Goal: Use online tool/utility: Utilize a website feature to perform a specific function

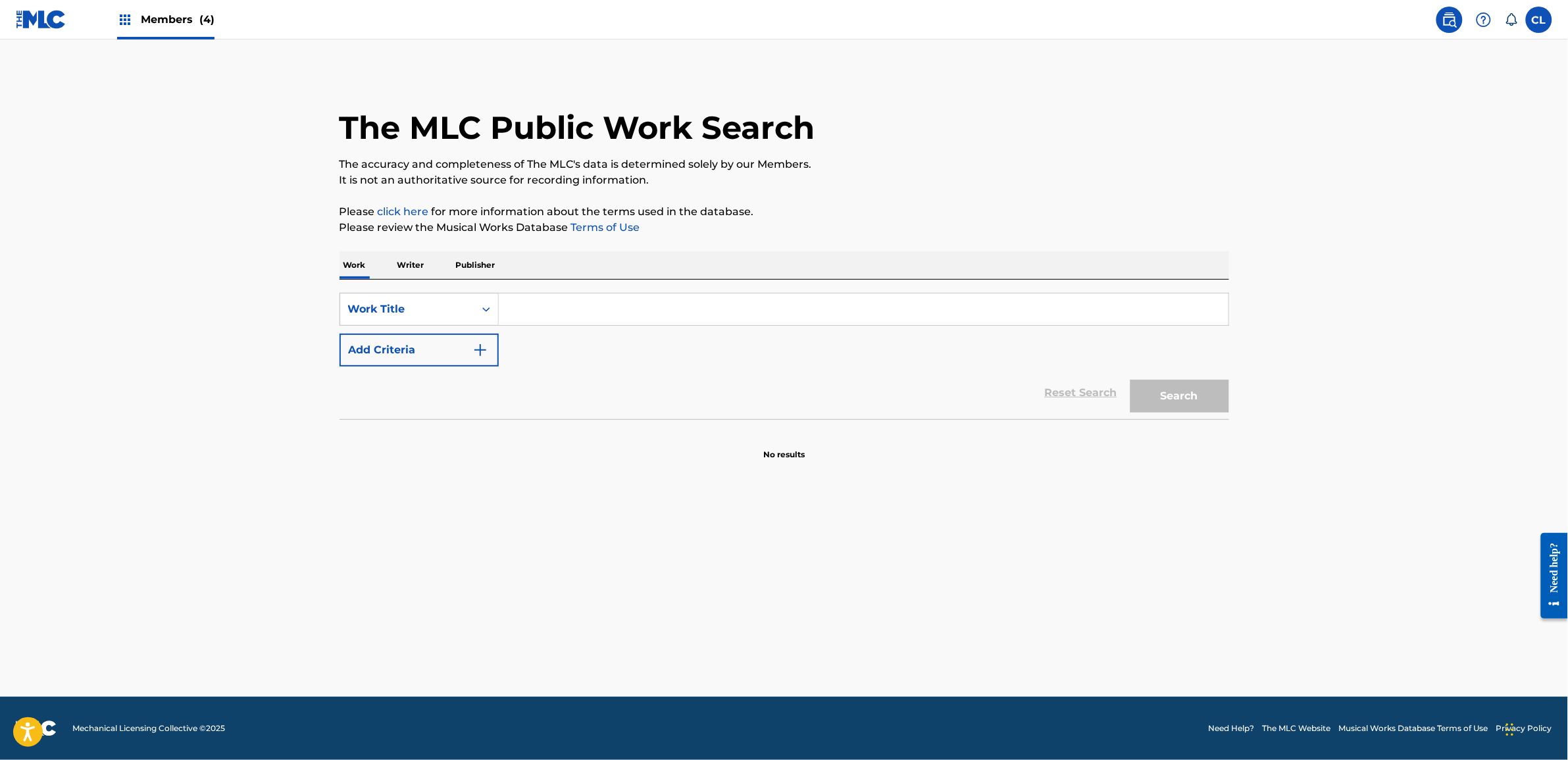
click at [1442, 13] on img at bounding box center [1450, 20] width 16 height 16
click at [166, 35] on div "Members (4)" at bounding box center [165, 20] width 97 height 39
drag, startPoint x: 166, startPoint y: 33, endPoint x: 139, endPoint y: 35, distance: 27.1
click at [136, 46] on main "The MLC Public Work Search The accuracy and completeness of The MLC's data is d…" at bounding box center [784, 368] width 1568 height 658
click at [141, 28] on div "Members (4)" at bounding box center [165, 20] width 97 height 39
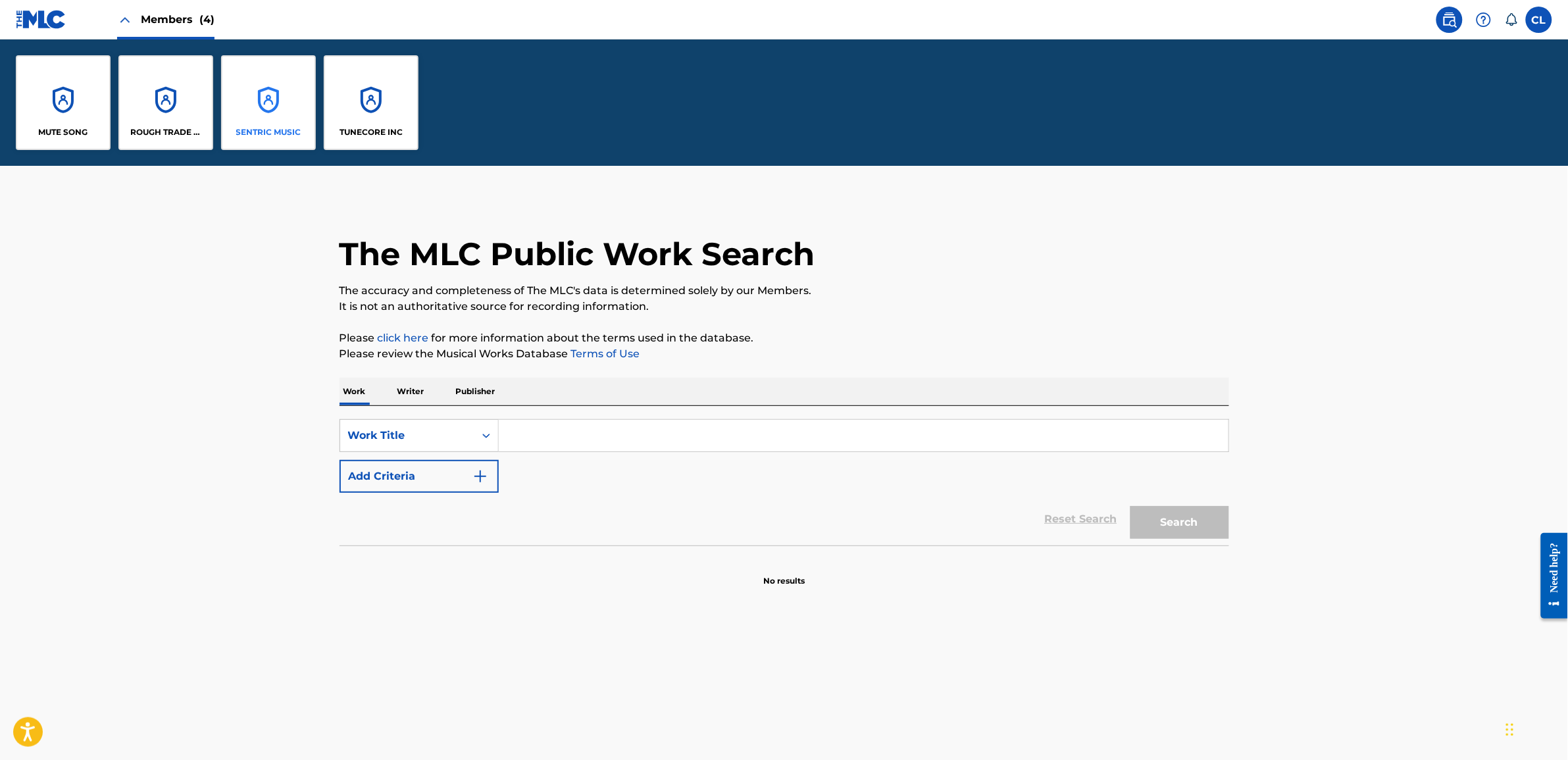
click at [251, 101] on div "SENTRIC MUSIC" at bounding box center [268, 102] width 95 height 95
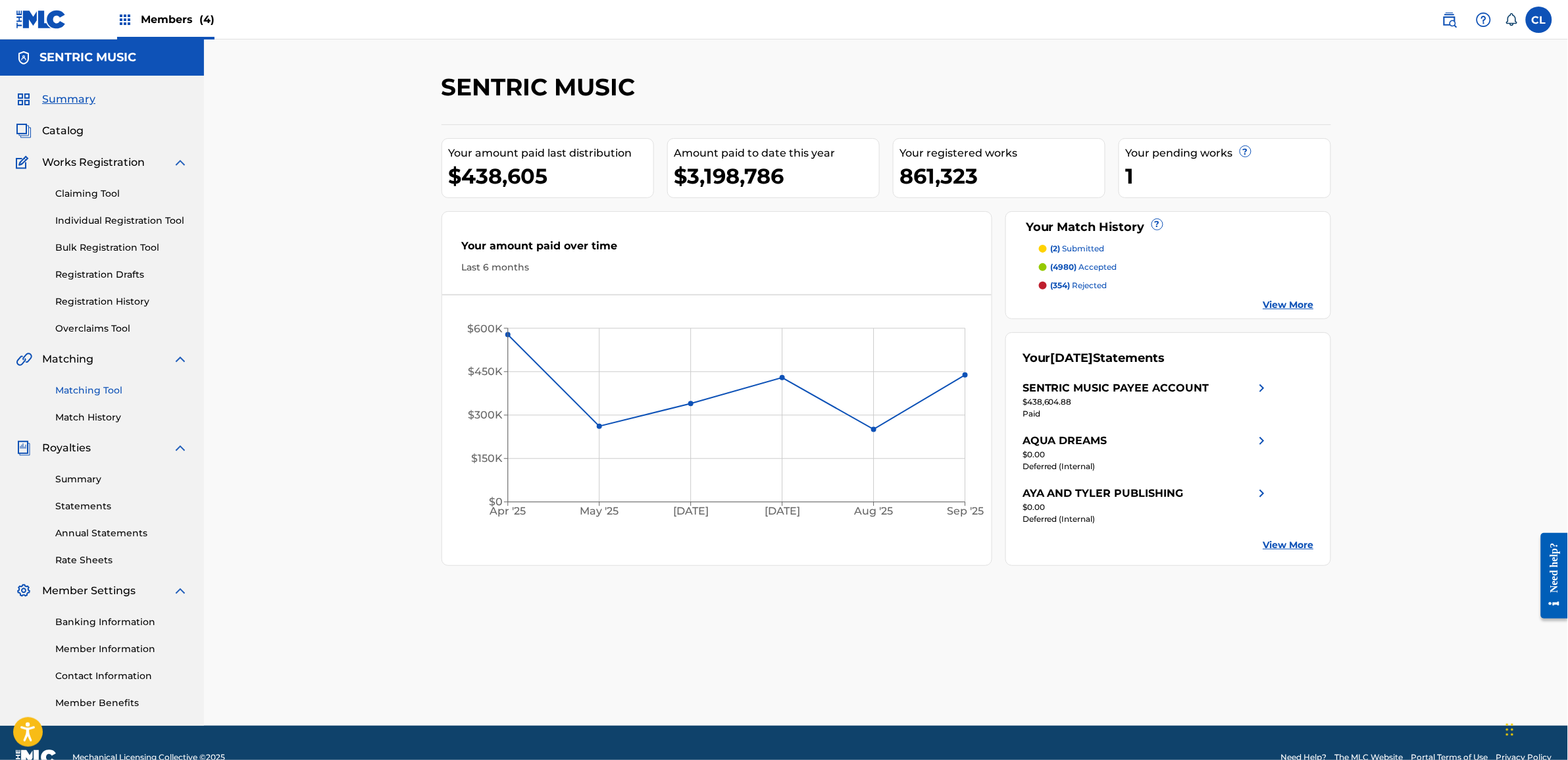
click at [94, 395] on link "Matching Tool" at bounding box center [121, 391] width 133 height 14
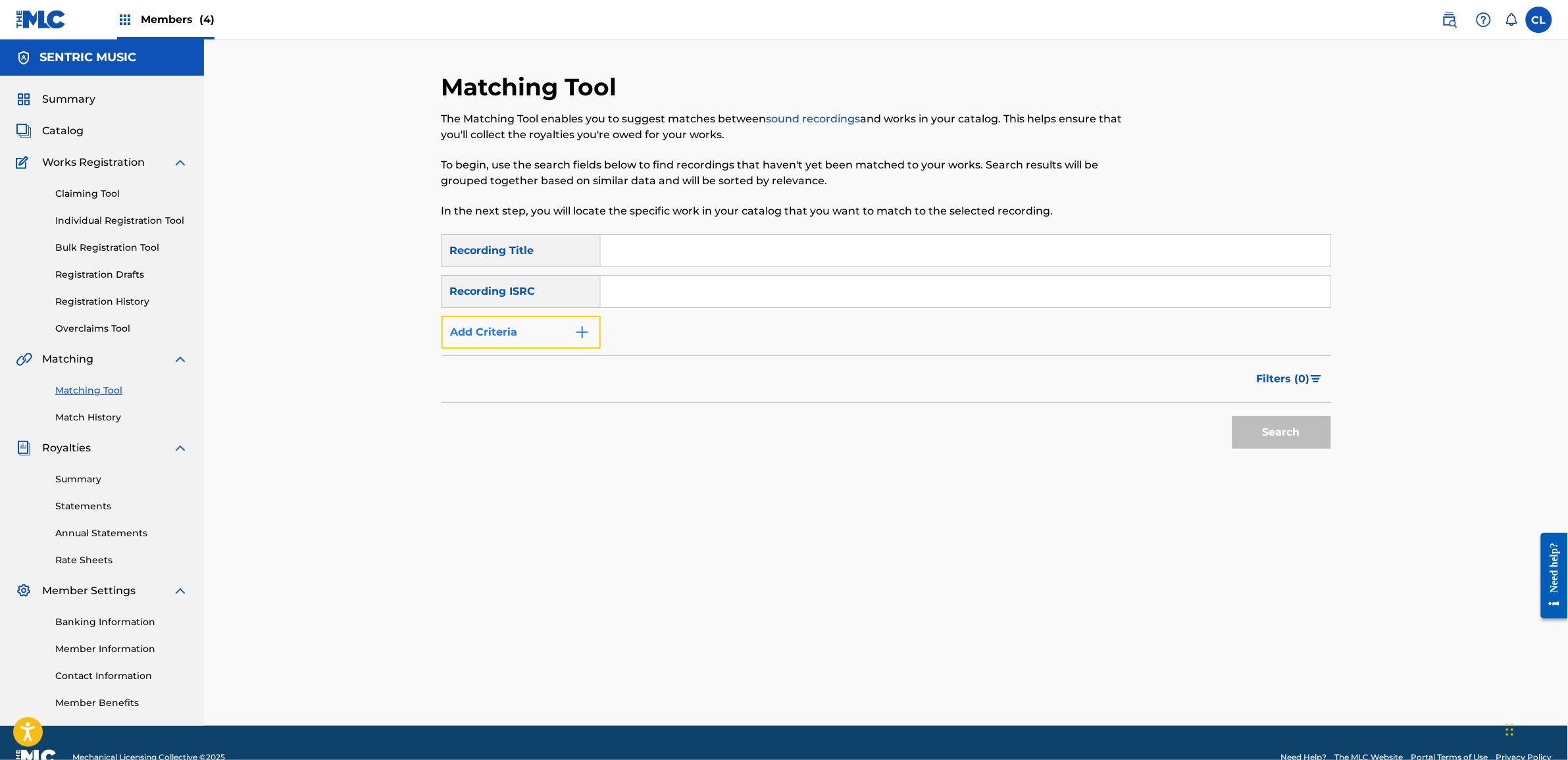
click at [589, 330] on img "Search Form" at bounding box center [583, 332] width 16 height 16
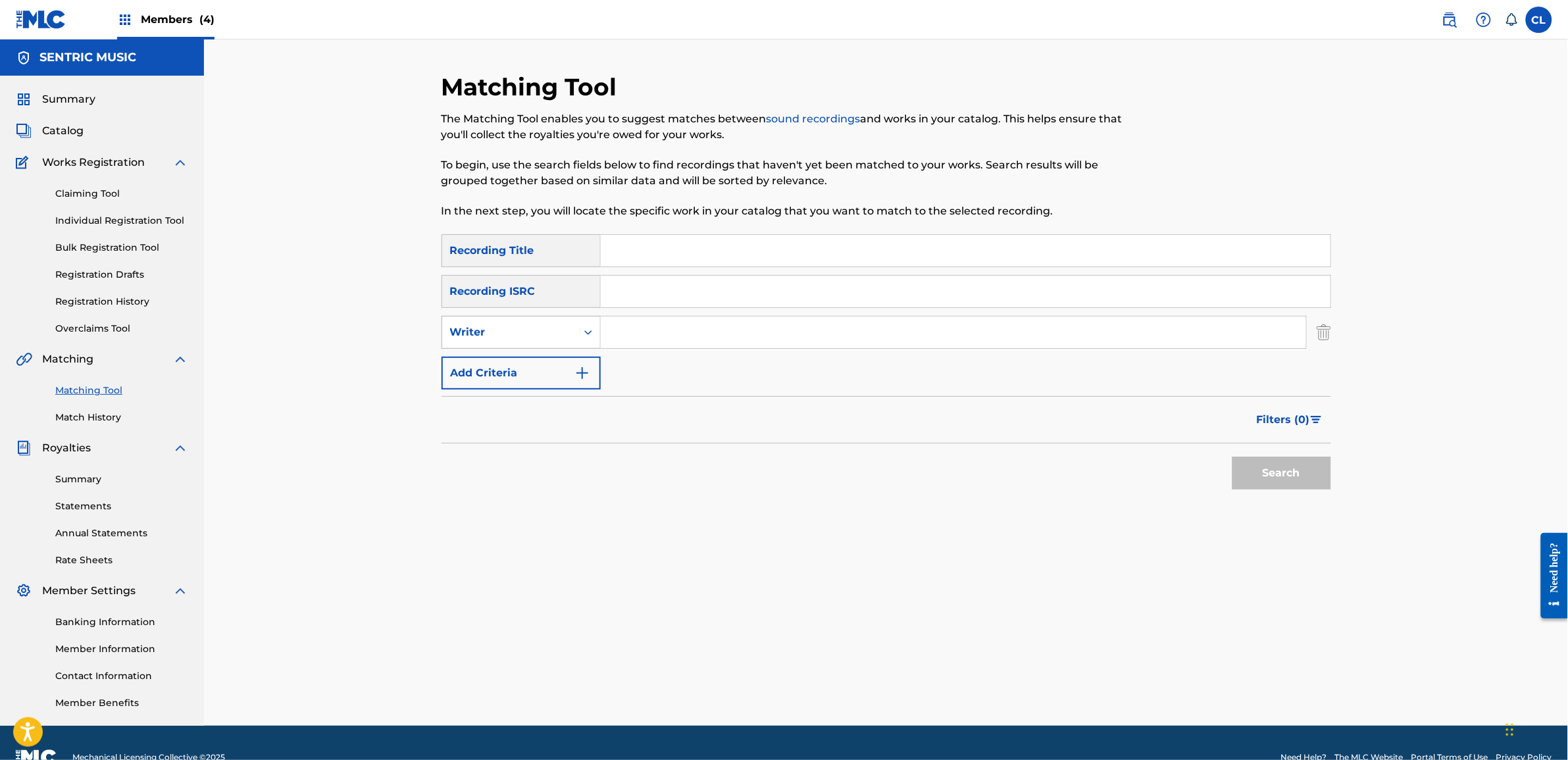
click at [505, 331] on div "Writer" at bounding box center [509, 332] width 118 height 16
click at [514, 357] on div "Recording Artist" at bounding box center [521, 365] width 158 height 33
click at [633, 328] on input "Search Form" at bounding box center [953, 332] width 705 height 32
paste input "Rimzee"
type input "Rimzee"
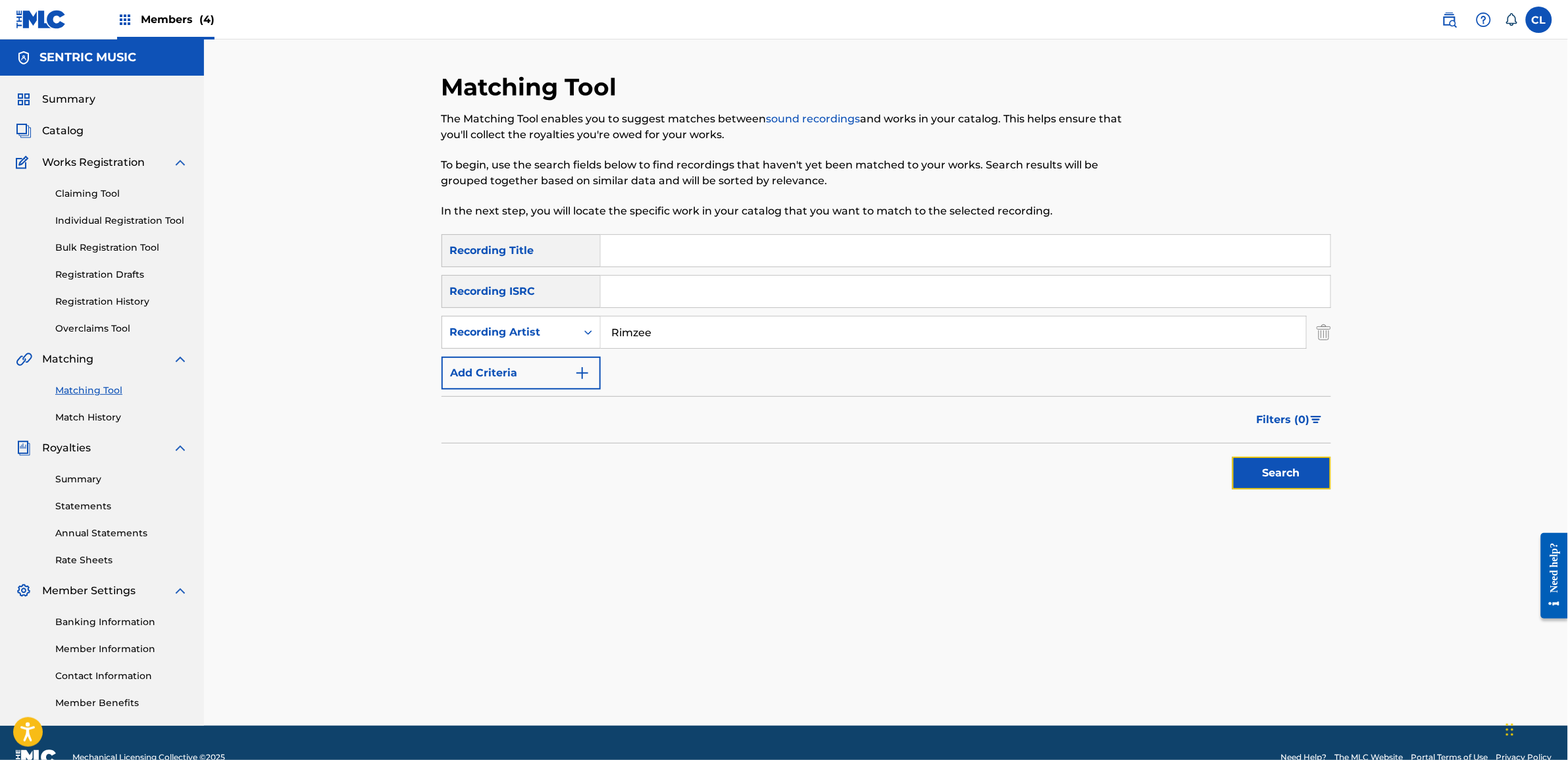
click at [1275, 470] on button "Search" at bounding box center [1282, 473] width 99 height 33
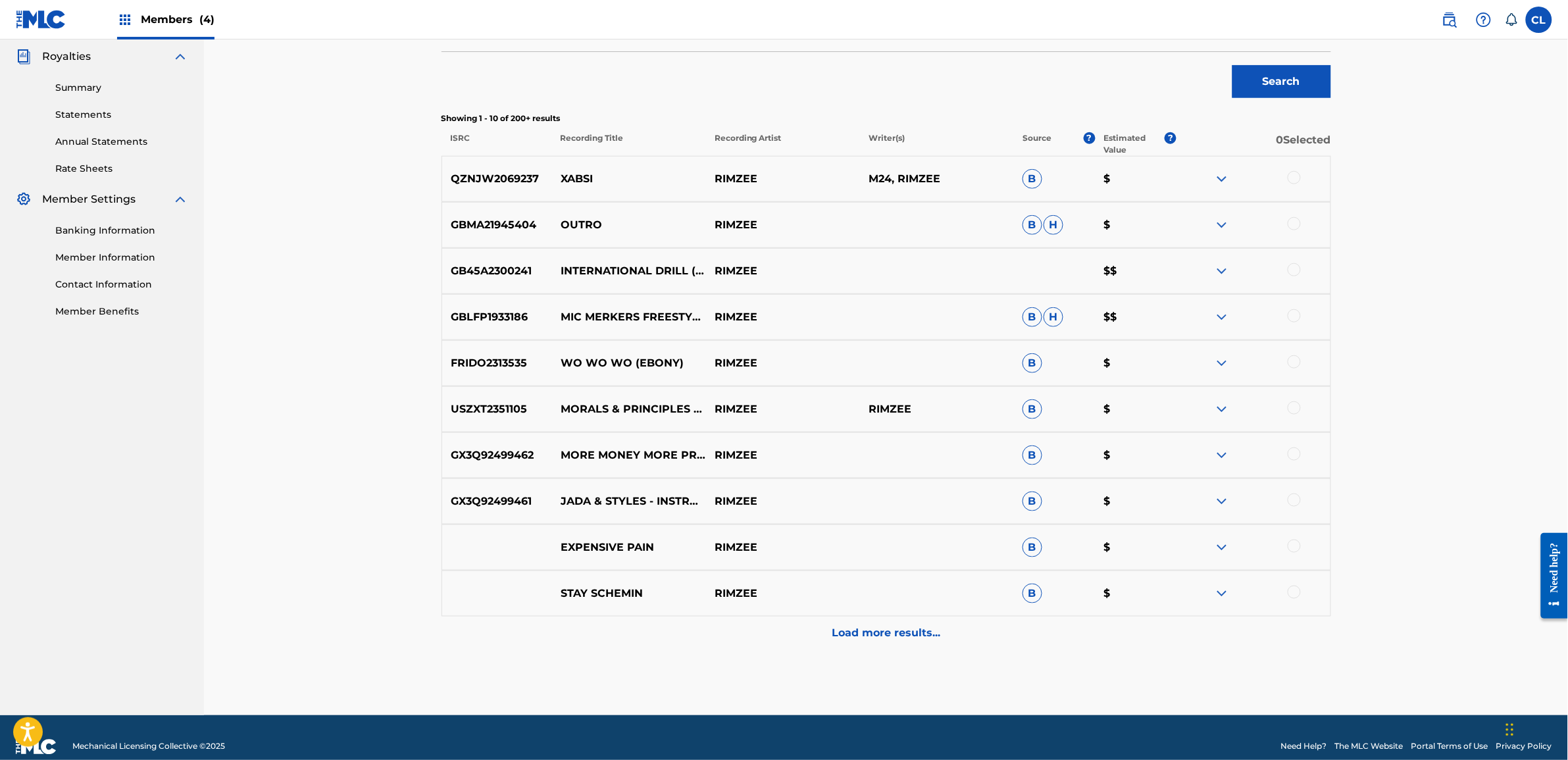
scroll to position [410, 0]
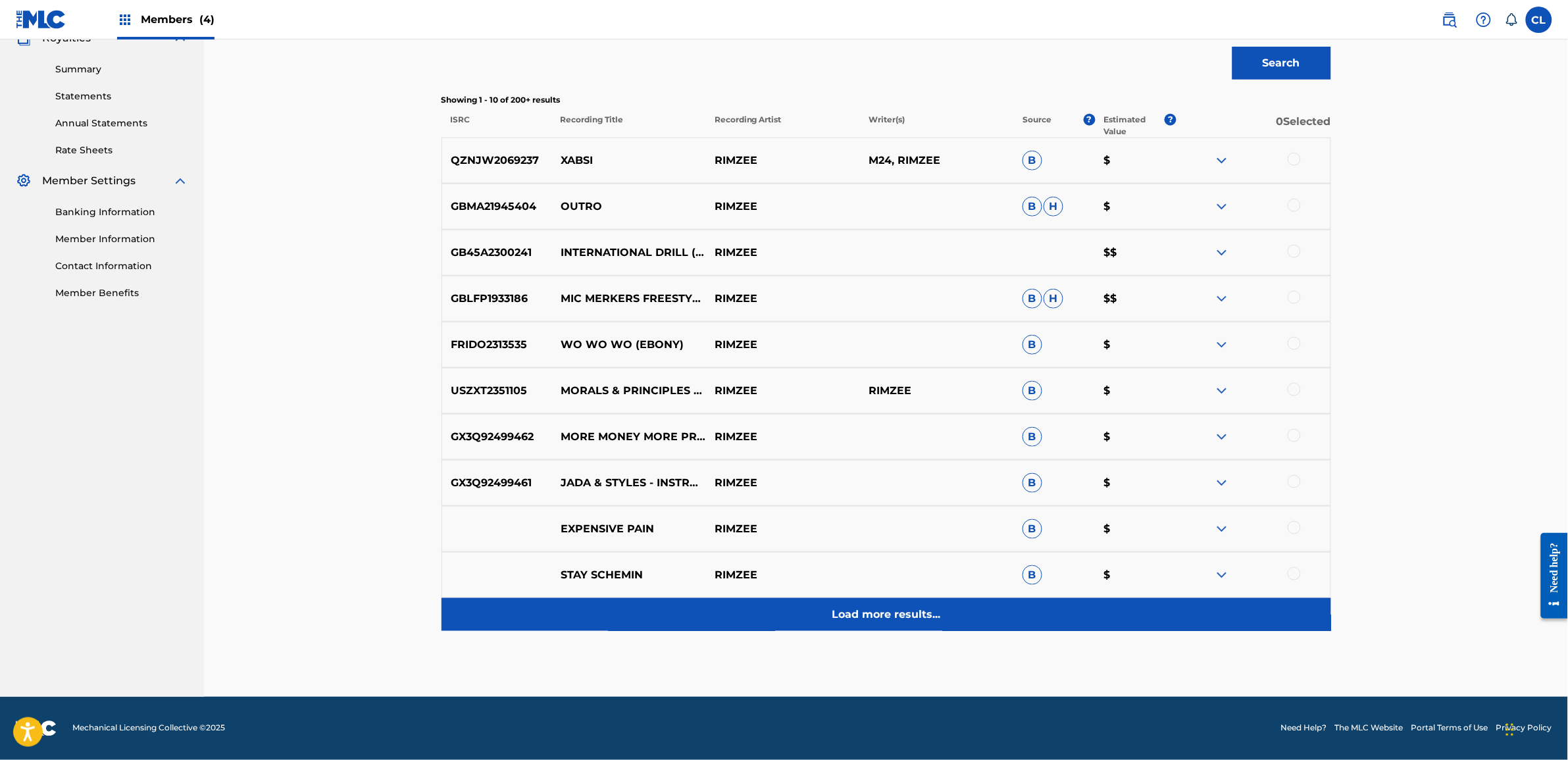
click at [900, 614] on p "Load more results..." at bounding box center [886, 615] width 109 height 16
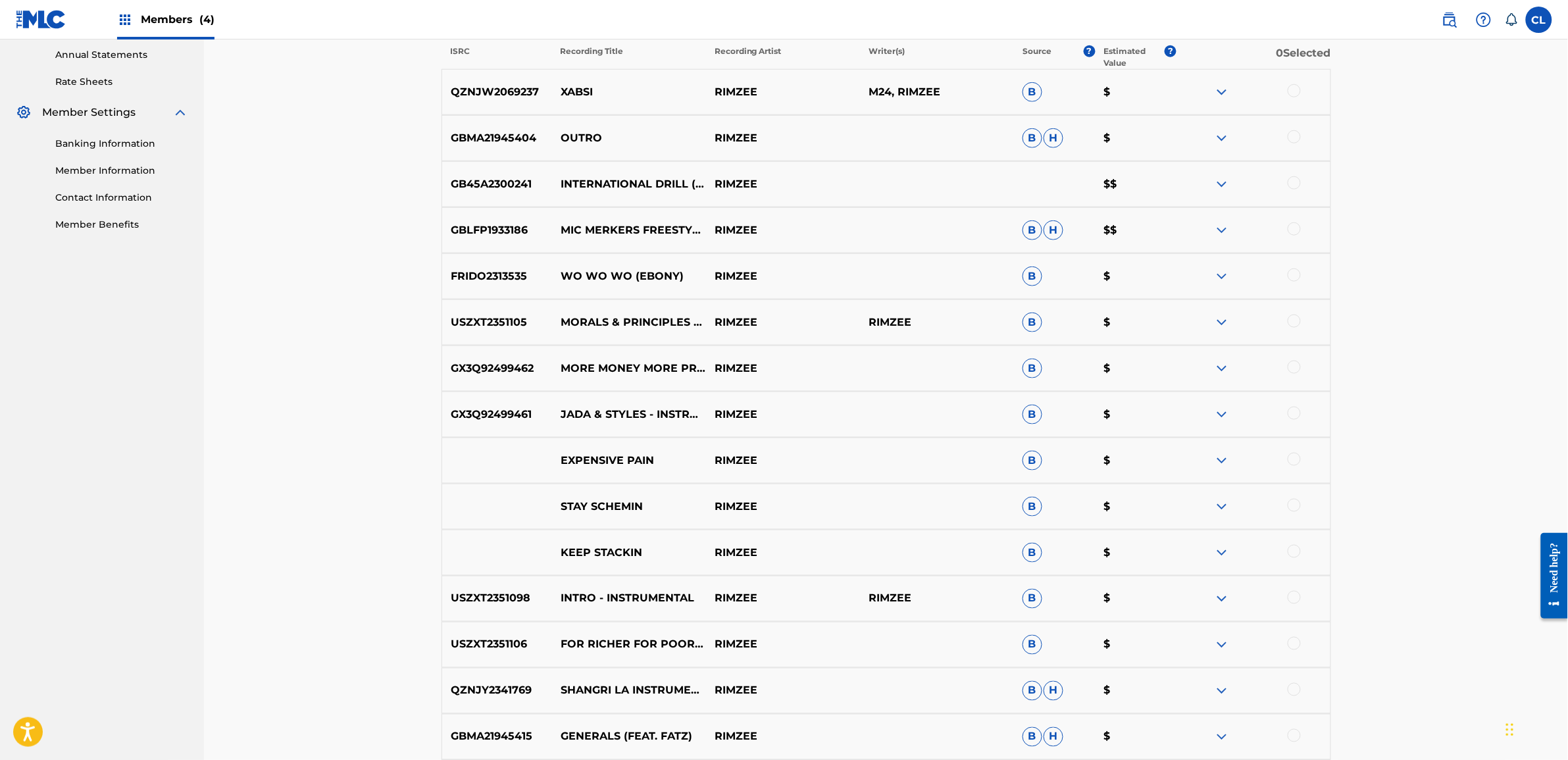
scroll to position [871, 0]
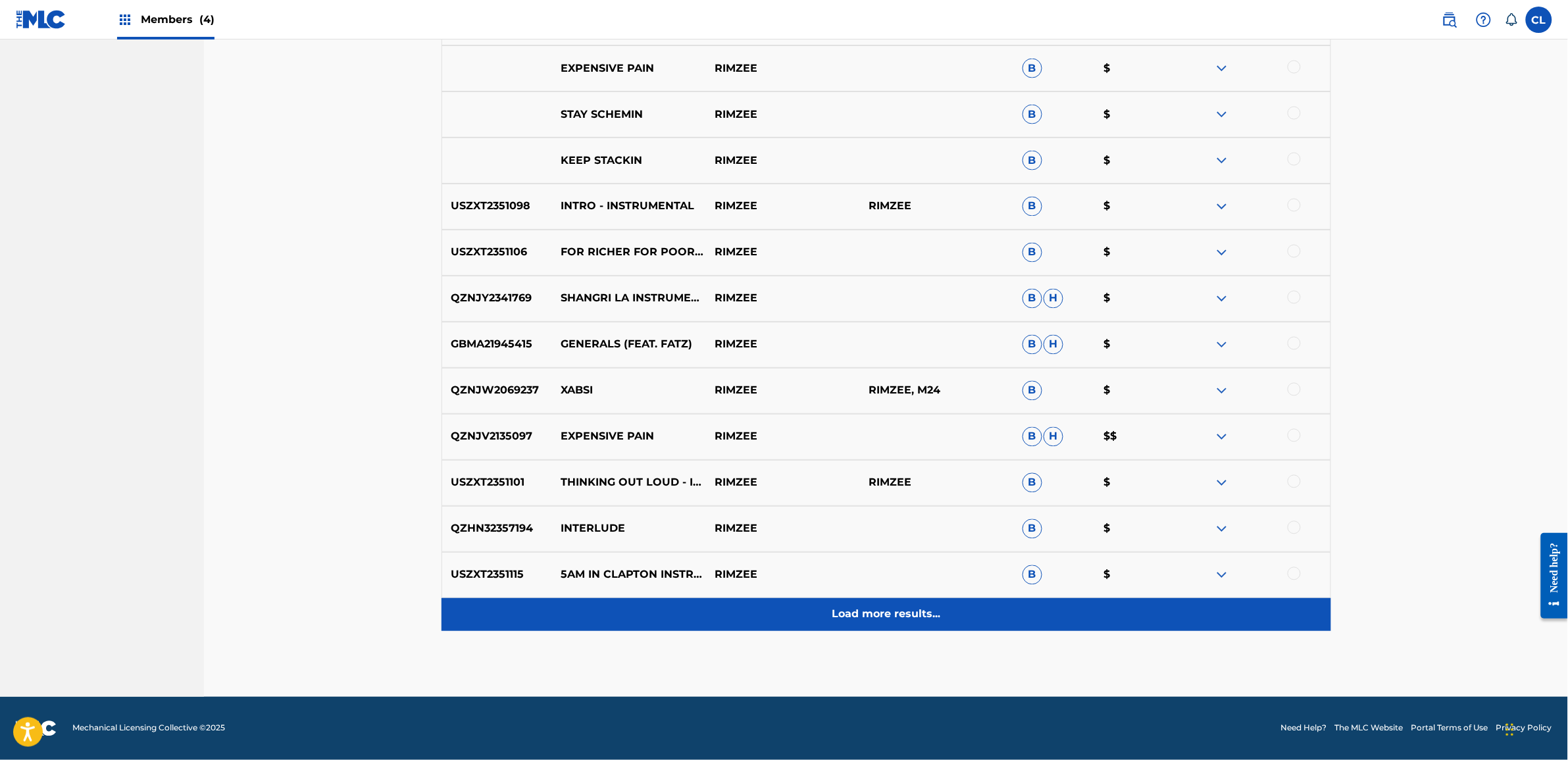
click at [923, 614] on p "Load more results..." at bounding box center [886, 615] width 109 height 16
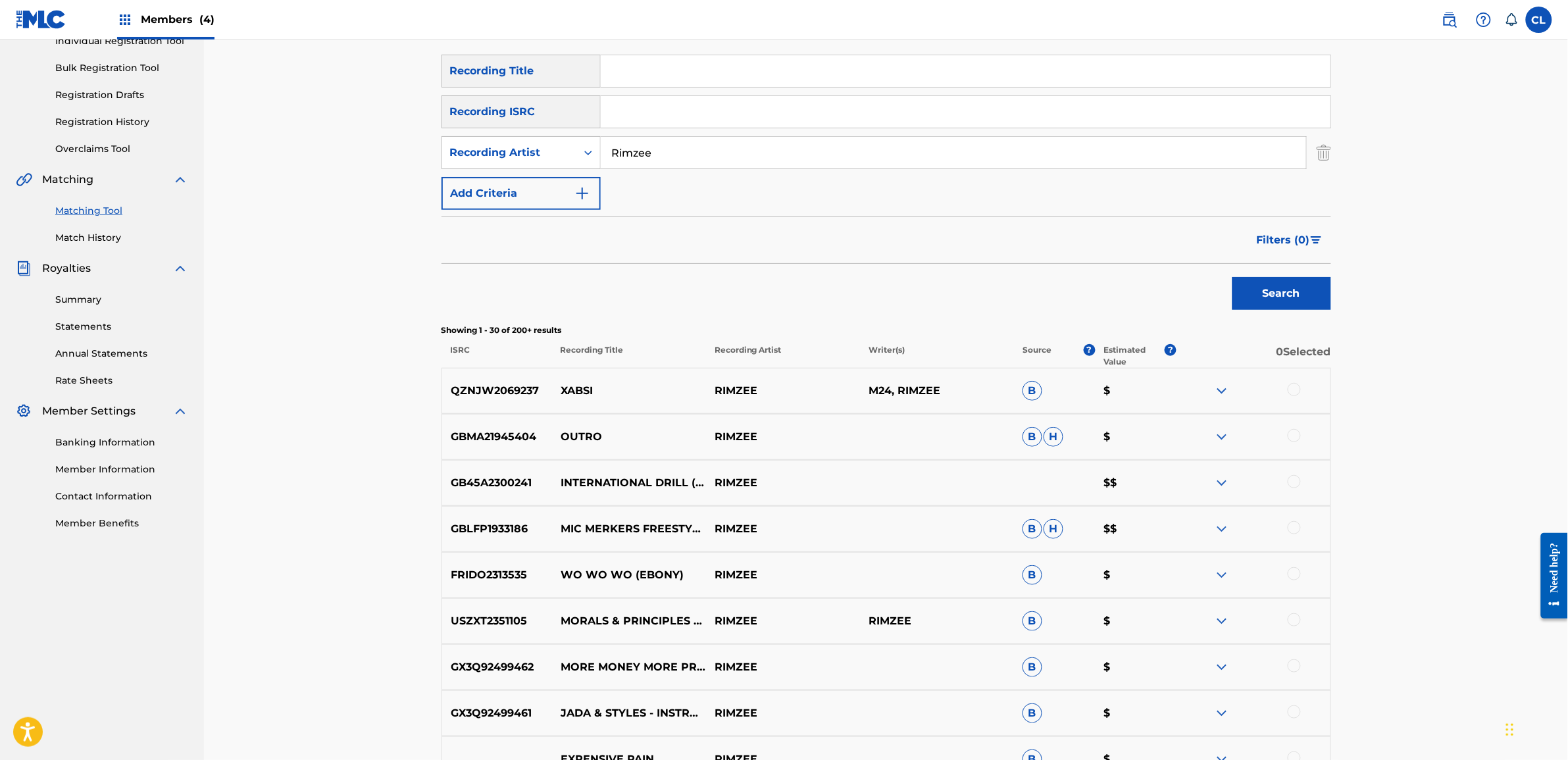
scroll to position [0, 0]
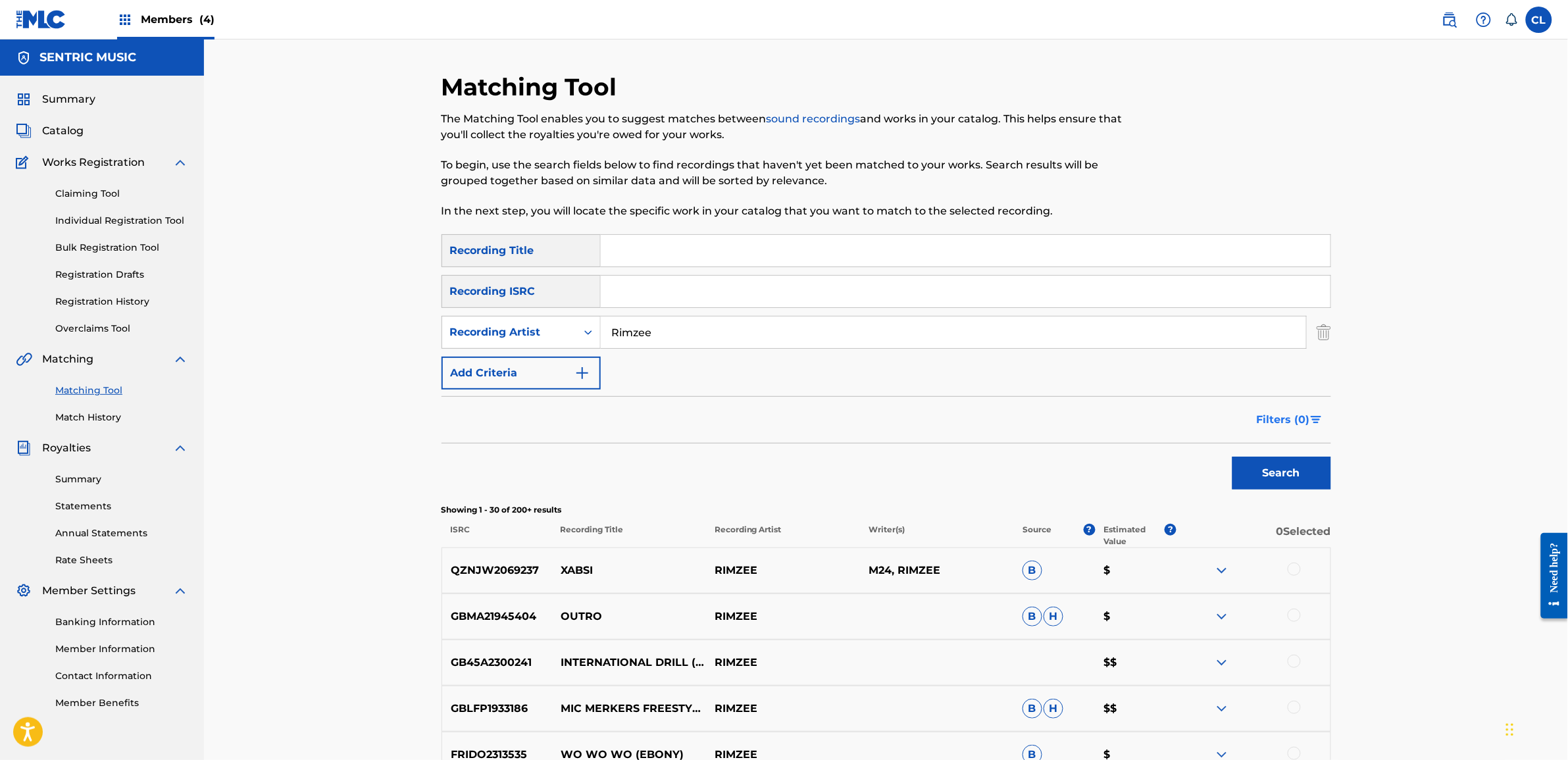
click at [1268, 431] on button "Filters ( 0 )" at bounding box center [1289, 420] width 82 height 33
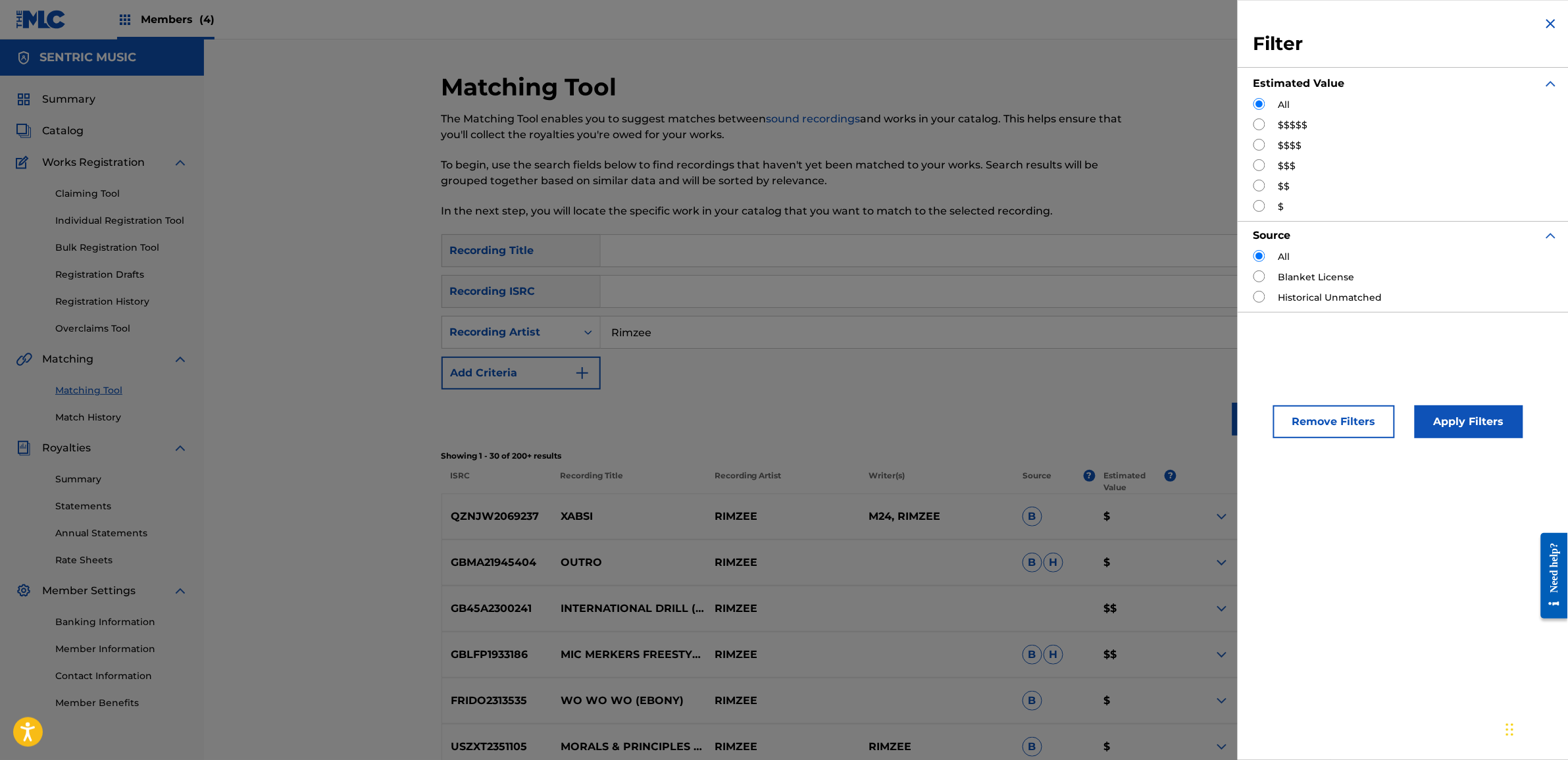
click at [1255, 131] on div "$$$$$" at bounding box center [1406, 125] width 305 height 14
click at [1262, 122] on input "Search Form" at bounding box center [1260, 124] width 12 height 12
radio input "true"
click at [1469, 419] on button "Apply Filters" at bounding box center [1469, 422] width 109 height 33
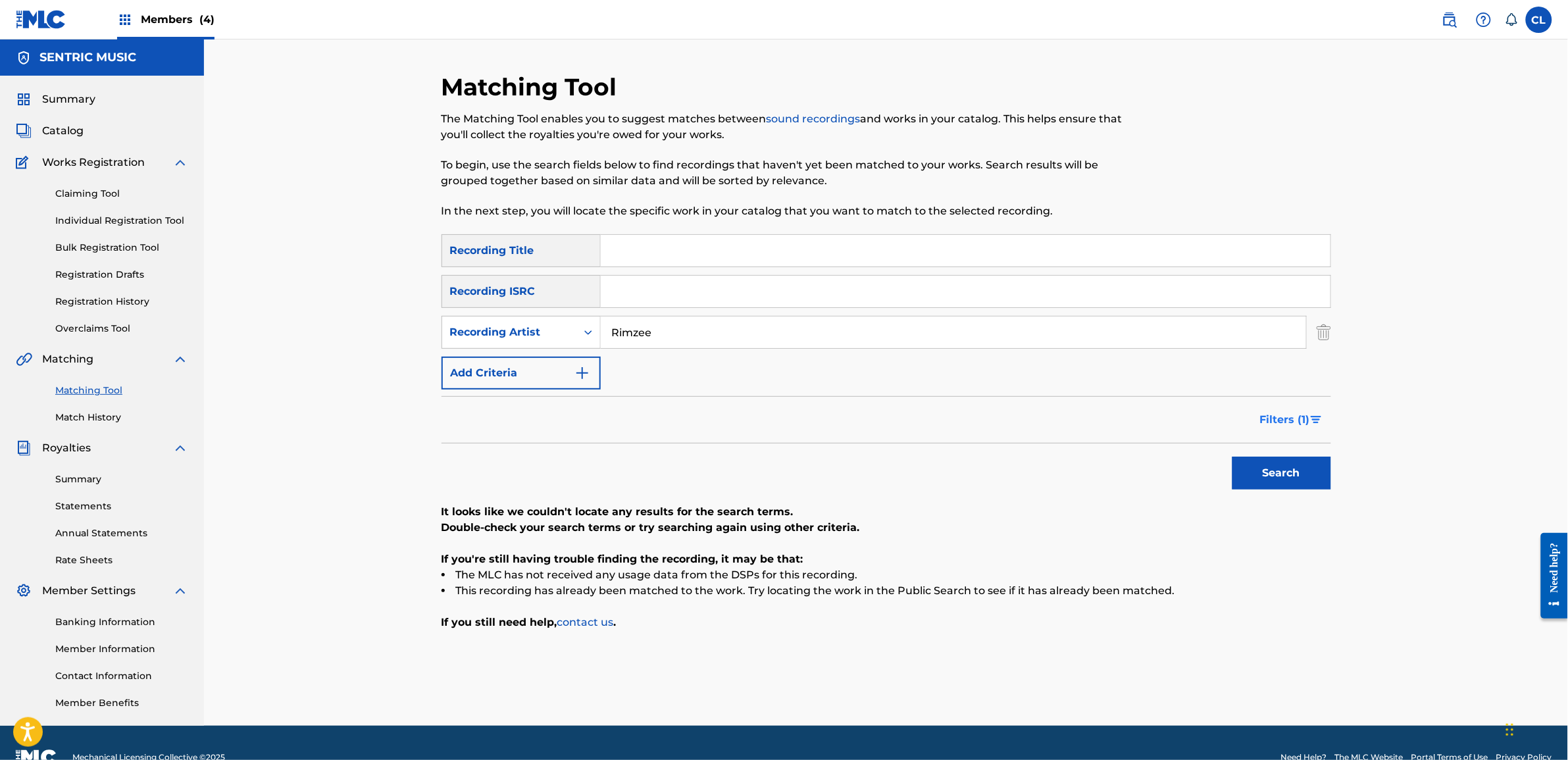
click at [1315, 417] on img "Search Form" at bounding box center [1315, 420] width 11 height 8
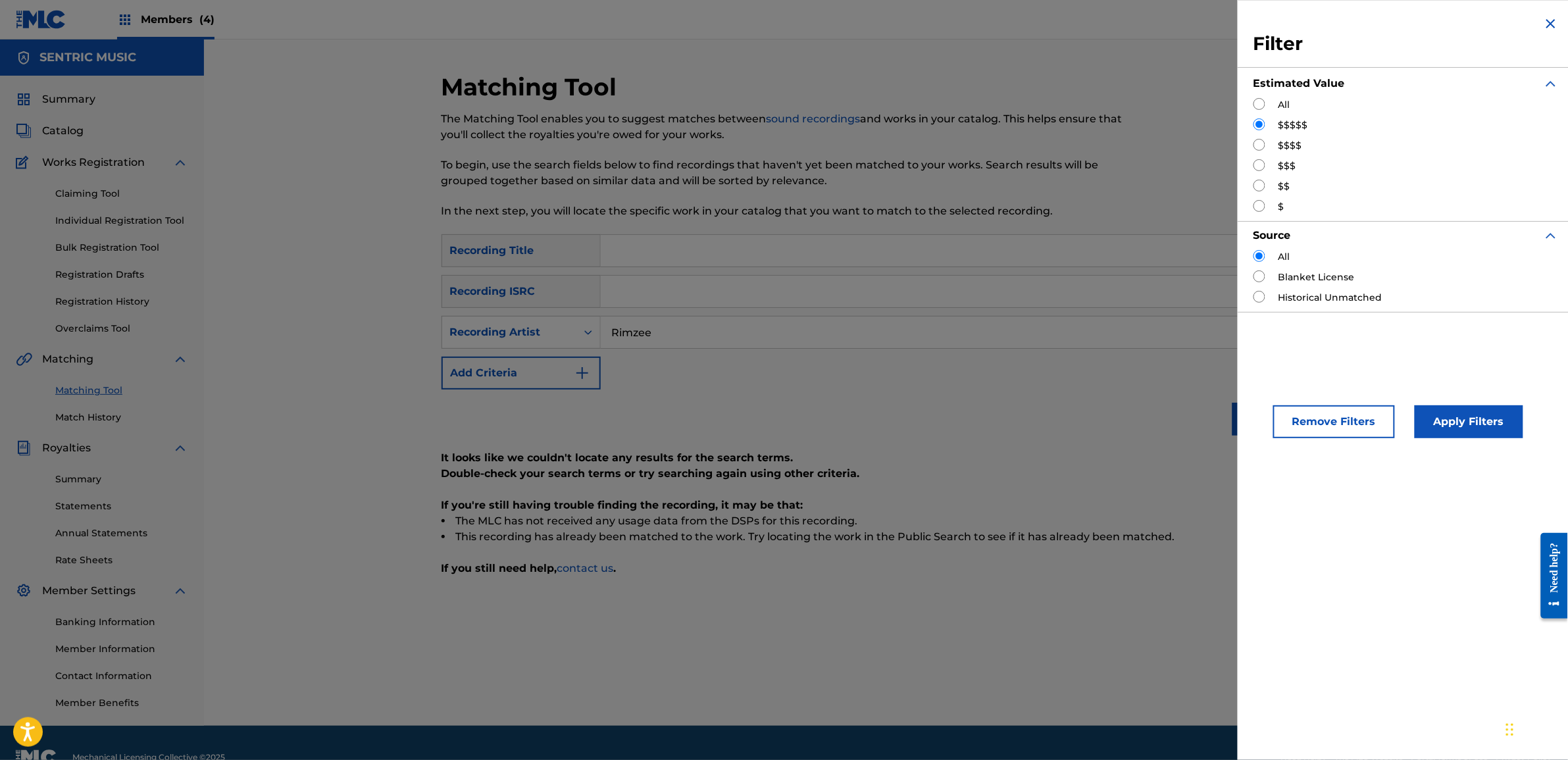
click at [1255, 142] on input "Search Form" at bounding box center [1260, 144] width 12 height 12
radio input "true"
click at [1450, 426] on button "Apply Filters" at bounding box center [1469, 422] width 109 height 33
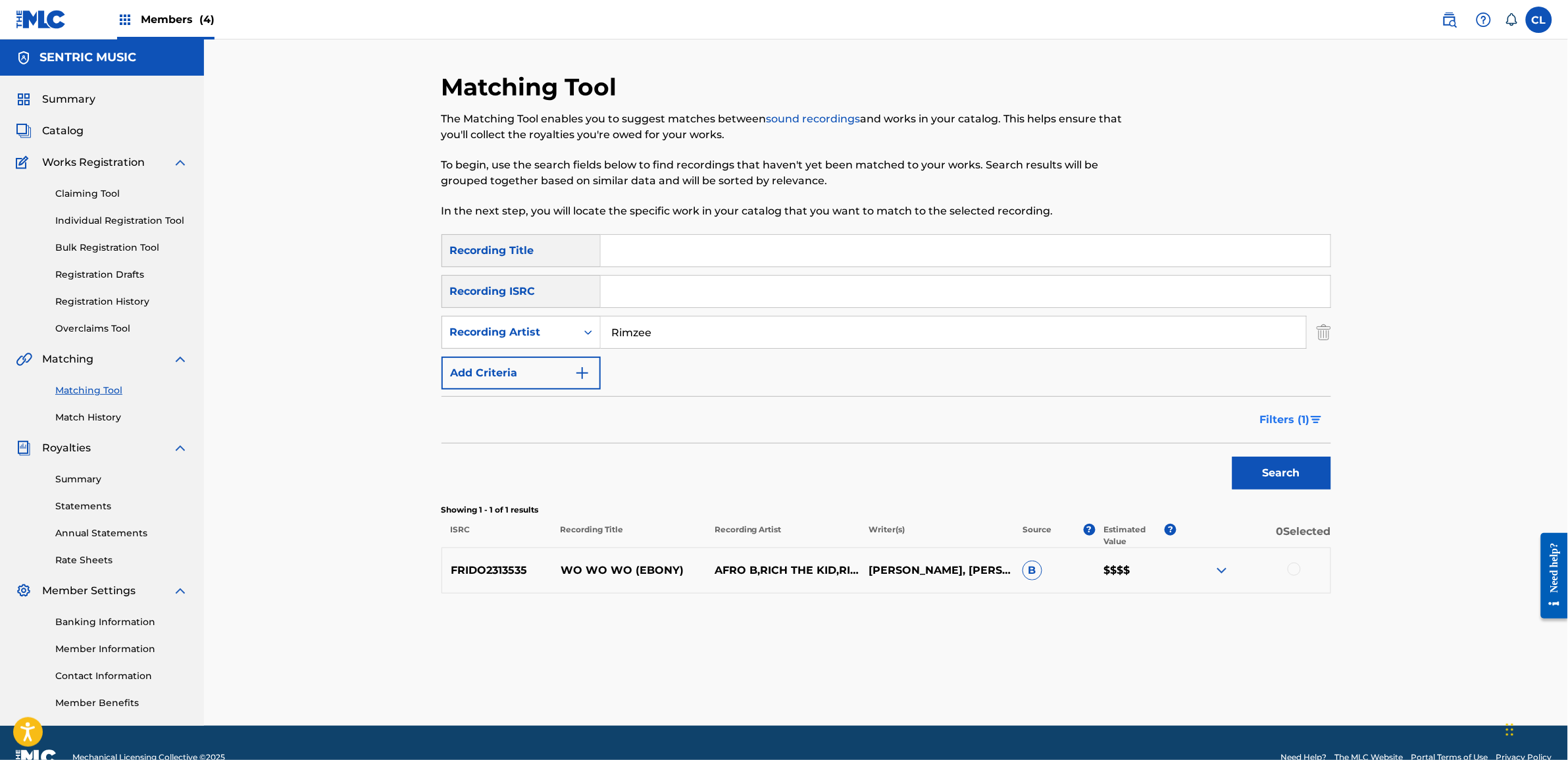
click at [1313, 420] on img "Search Form" at bounding box center [1315, 420] width 11 height 8
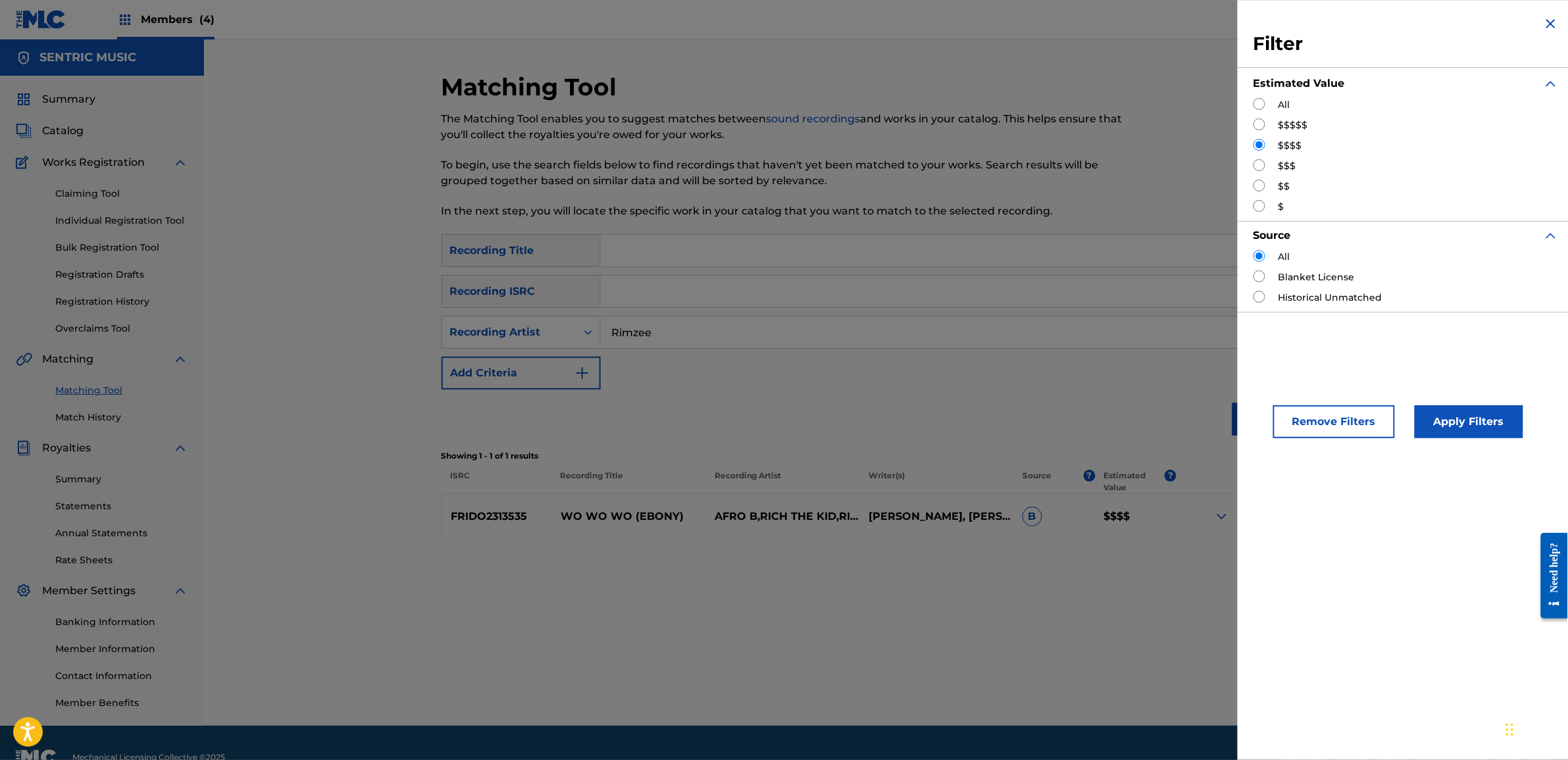
click at [1260, 171] on input "Search Form" at bounding box center [1260, 165] width 12 height 12
radio input "true"
click at [1471, 423] on button "Apply Filters" at bounding box center [1469, 422] width 109 height 33
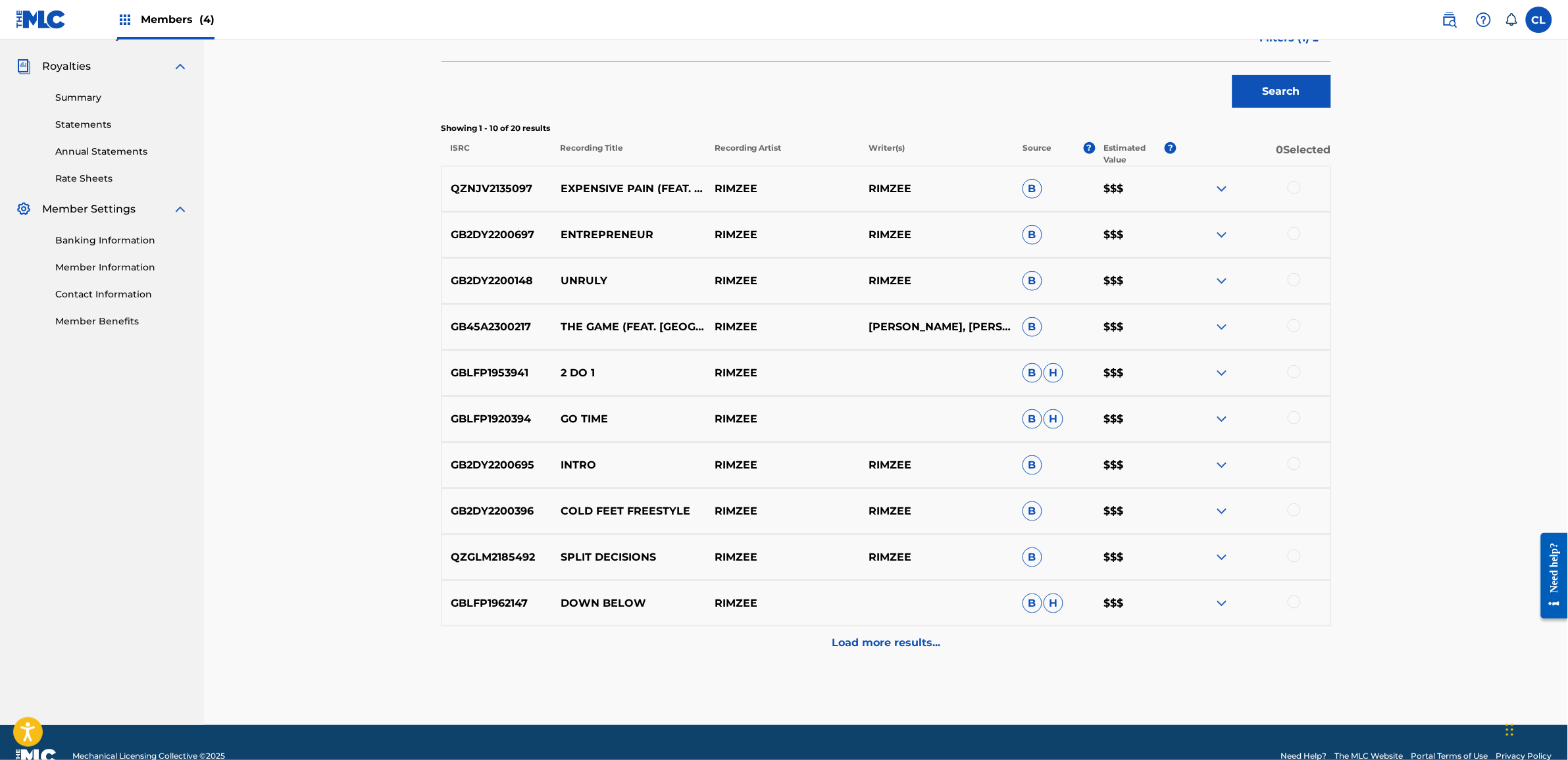
scroll to position [410, 0]
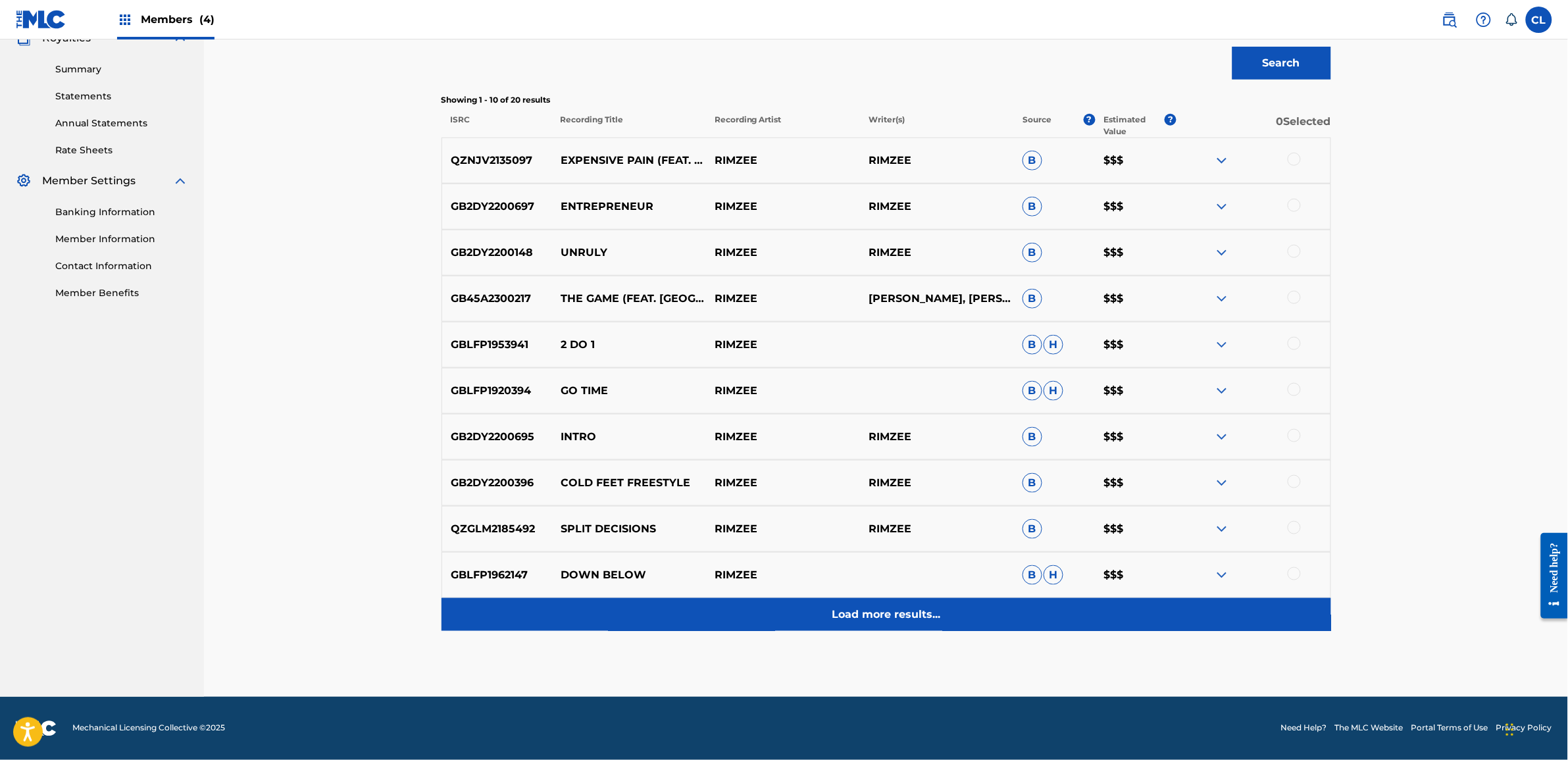
click at [894, 618] on p "Load more results..." at bounding box center [886, 615] width 109 height 16
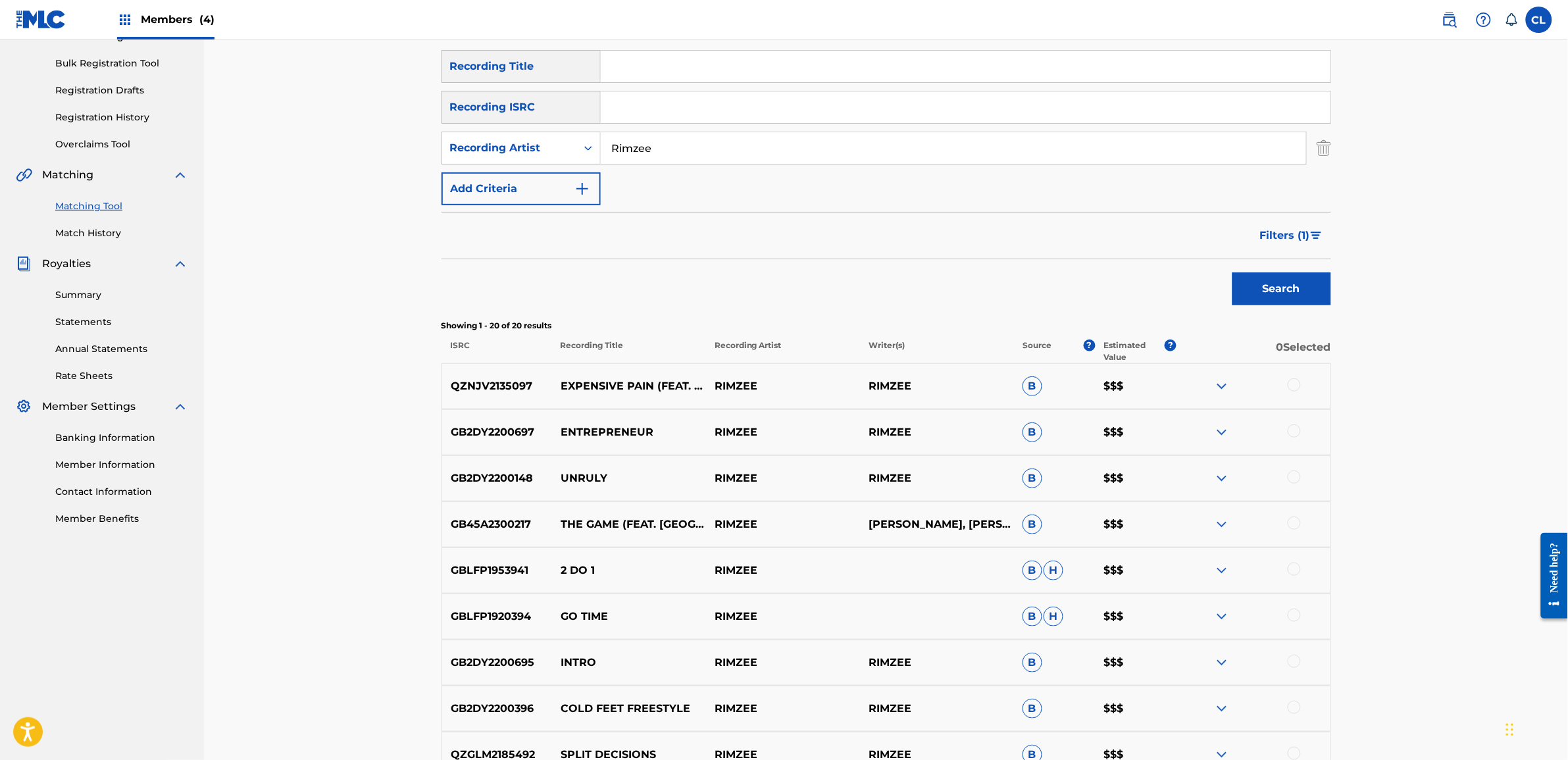
scroll to position [180, 0]
